Goal: Task Accomplishment & Management: Manage account settings

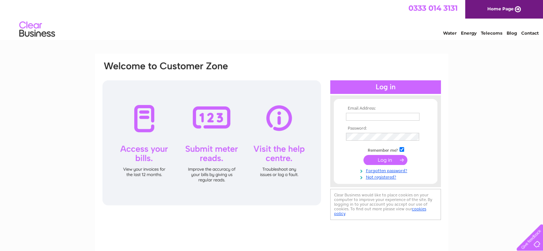
type input "sales@donsideframes.com"
click at [385, 158] on input "submit" at bounding box center [385, 160] width 44 height 10
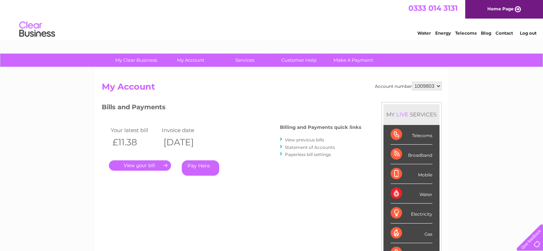
click at [144, 167] on link "." at bounding box center [140, 165] width 62 height 10
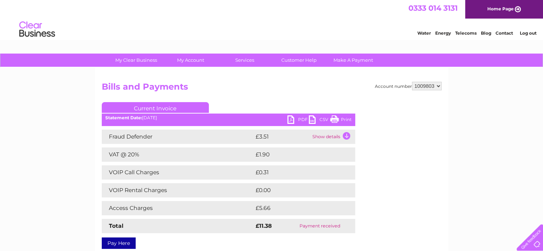
click at [302, 118] on link "PDF" at bounding box center [297, 120] width 21 height 10
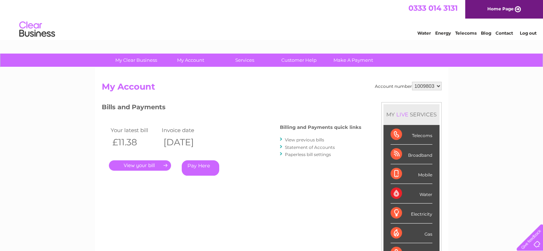
click at [161, 162] on link "." at bounding box center [140, 165] width 62 height 10
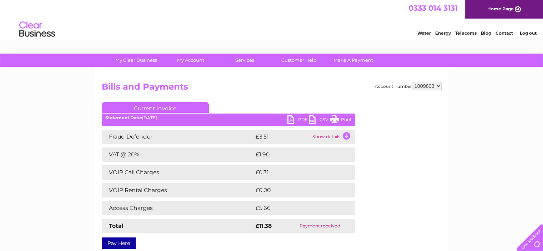
click at [297, 118] on link "PDF" at bounding box center [297, 120] width 21 height 10
